Goal: Task Accomplishment & Management: Use online tool/utility

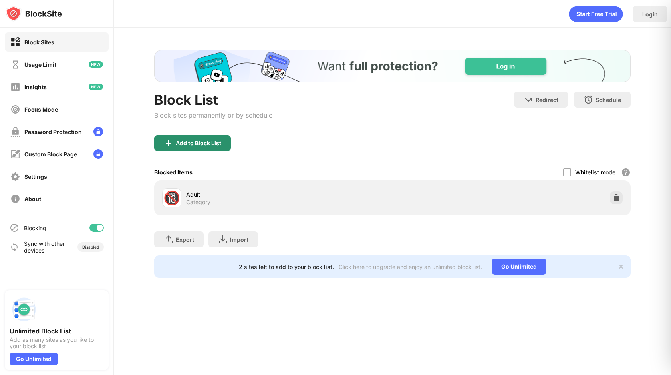
click at [200, 138] on div "Add to Block List" at bounding box center [192, 143] width 77 height 16
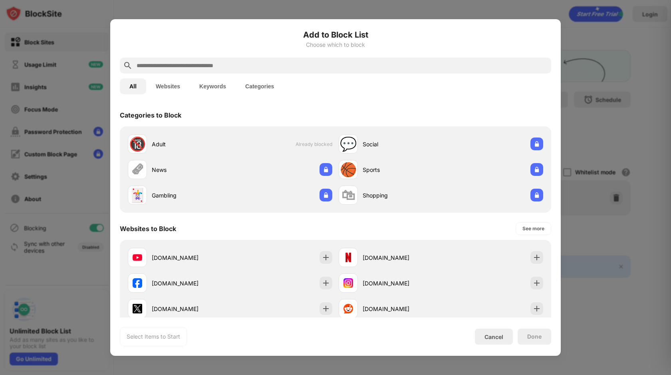
click at [248, 65] on input "text" at bounding box center [342, 66] width 412 height 10
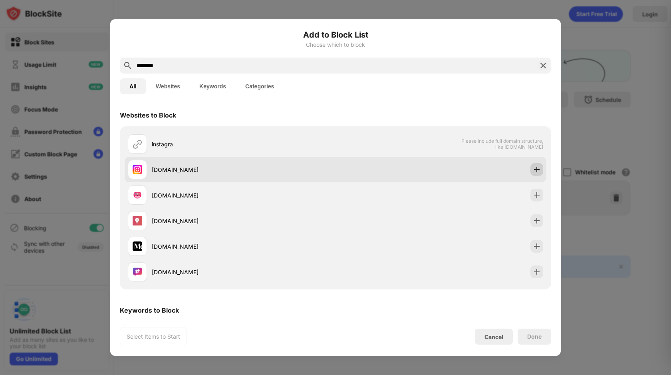
type input "********"
click at [537, 171] on img at bounding box center [537, 169] width 8 height 8
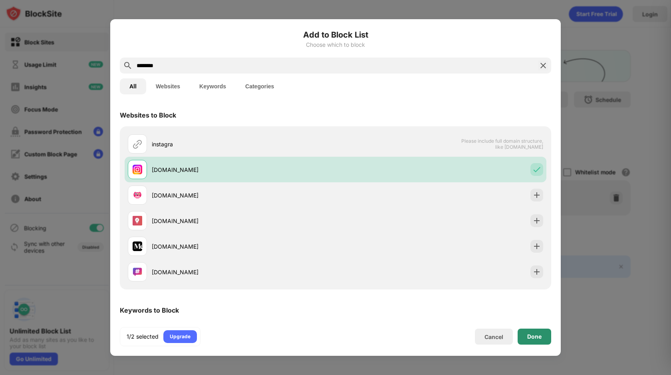
click at [536, 339] on div "Done" at bounding box center [534, 336] width 14 height 6
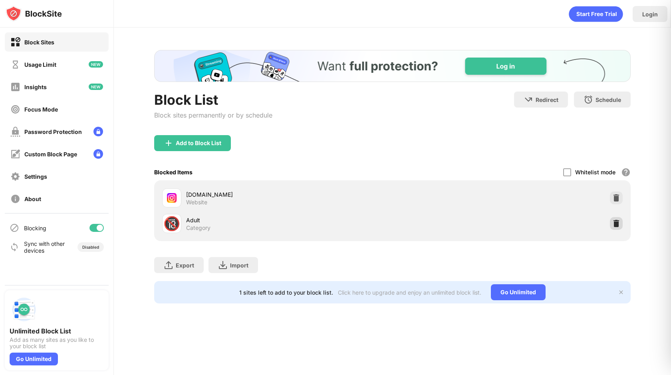
click at [615, 226] on img at bounding box center [616, 223] width 8 height 8
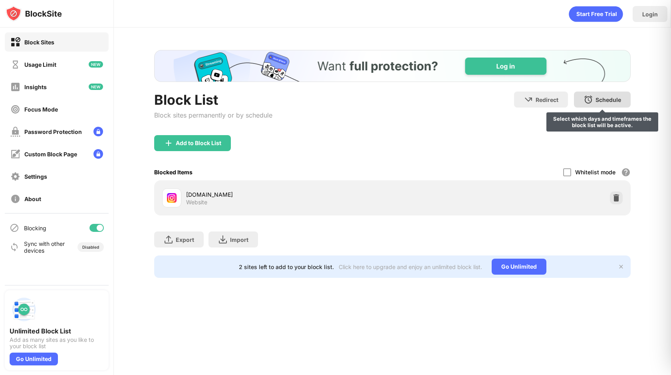
click at [607, 102] on div "Schedule" at bounding box center [608, 99] width 26 height 7
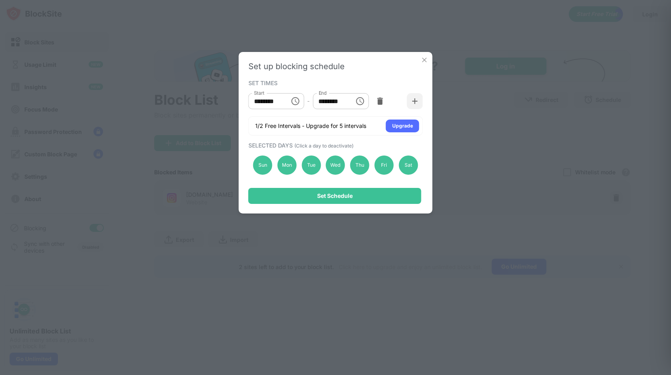
click at [424, 60] on img at bounding box center [424, 60] width 8 height 8
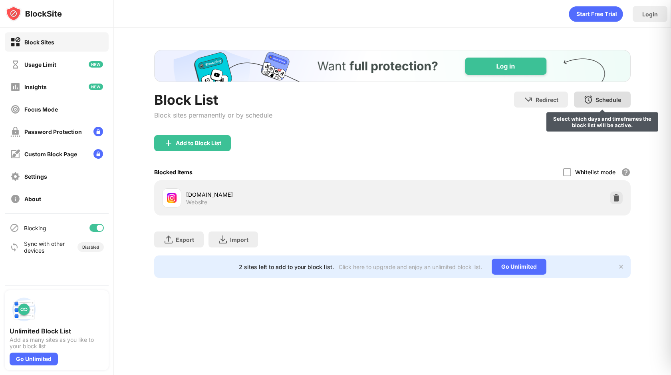
click at [598, 104] on div "Schedule Select which days and timeframes the block list will be active." at bounding box center [602, 99] width 57 height 16
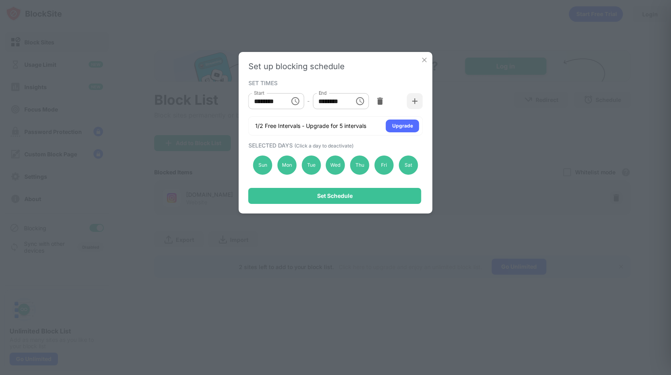
click at [345, 103] on input "********" at bounding box center [331, 101] width 36 height 16
click at [359, 101] on icon "Choose time, selected time is 1:00 PM" at bounding box center [360, 101] width 10 height 10
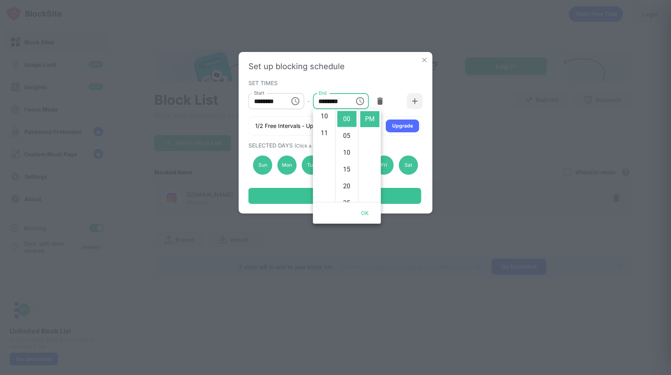
scroll to position [165, 0]
click at [327, 139] on li "11" at bounding box center [324, 139] width 19 height 16
click at [365, 213] on button "OK" at bounding box center [365, 213] width 26 height 15
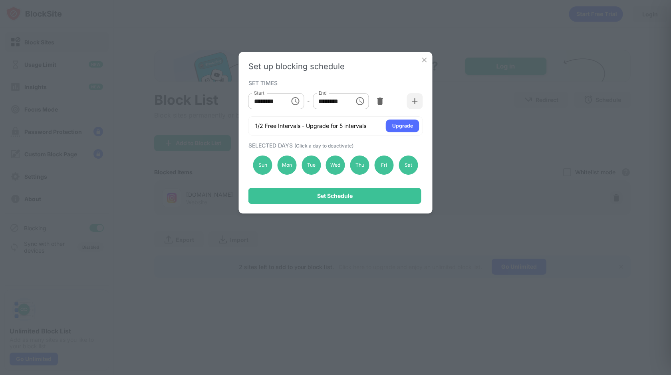
scroll to position [0, 0]
click at [359, 99] on icon "Choose time, selected time is 11:00 PM" at bounding box center [360, 101] width 10 height 10
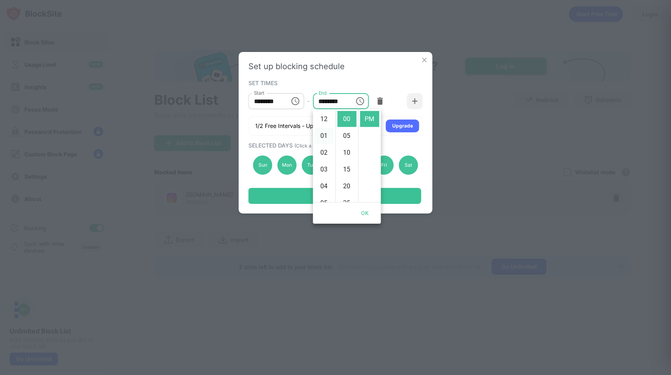
click at [325, 133] on li "01" at bounding box center [324, 136] width 19 height 16
click at [367, 124] on li "AM" at bounding box center [369, 119] width 19 height 16
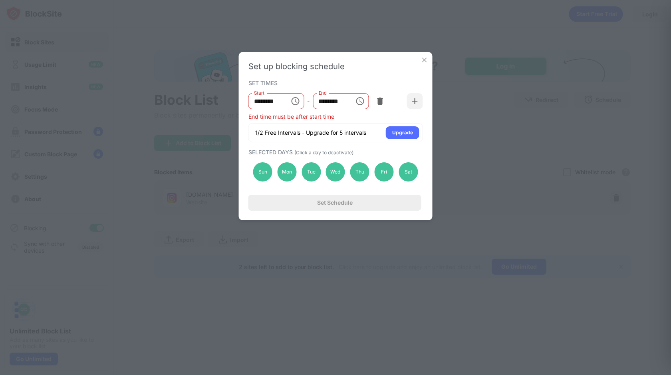
click at [277, 102] on input "********" at bounding box center [266, 101] width 36 height 16
click at [337, 99] on input "********" at bounding box center [331, 101] width 36 height 16
click at [361, 101] on icon "Choose time, selected time is 1:00 AM" at bounding box center [360, 101] width 10 height 10
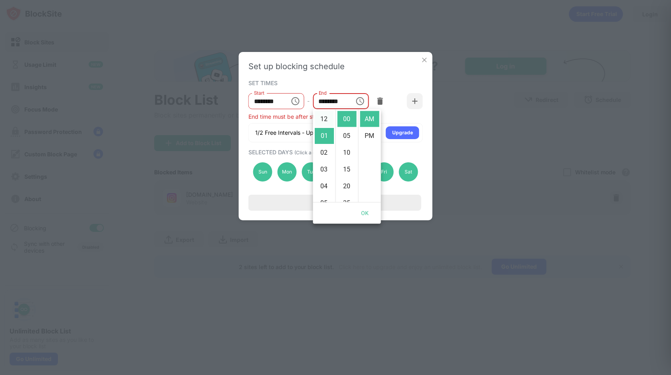
click at [325, 123] on li "12" at bounding box center [324, 119] width 19 height 16
click at [365, 209] on button "OK" at bounding box center [365, 213] width 26 height 15
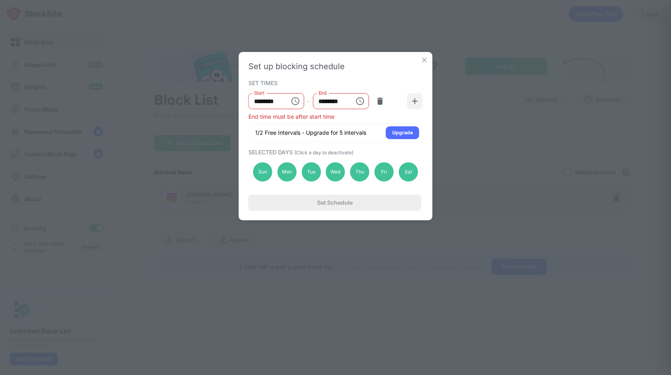
click at [361, 99] on icon "Choose time, selected time is 12:00 AM" at bounding box center [360, 101] width 10 height 10
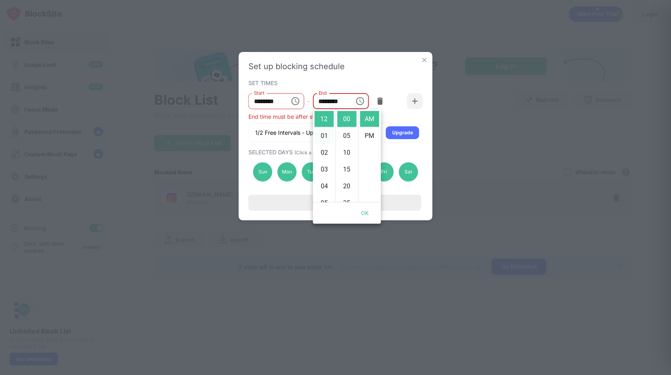
scroll to position [184, 0]
click at [326, 119] on li "11" at bounding box center [324, 119] width 19 height 16
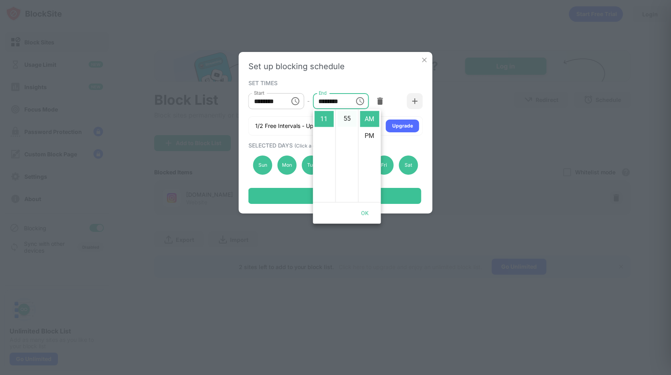
click at [347, 119] on li "55" at bounding box center [346, 119] width 19 height 16
click at [371, 134] on li "PM" at bounding box center [369, 136] width 19 height 16
type input "********"
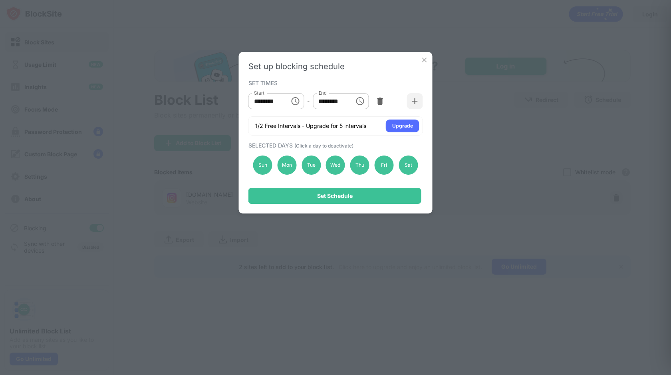
scroll to position [17, 0]
click at [343, 200] on div "Set Schedule" at bounding box center [334, 196] width 173 height 16
